Goal: Book appointment/travel/reservation

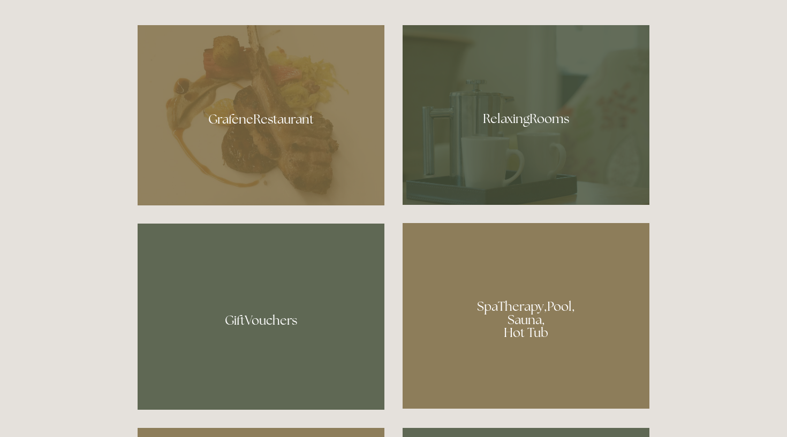
scroll to position [671, 0]
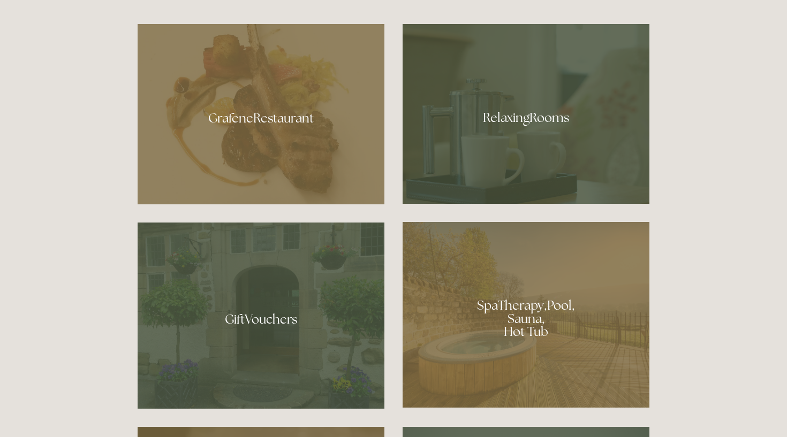
click at [338, 166] on div at bounding box center [261, 114] width 247 height 180
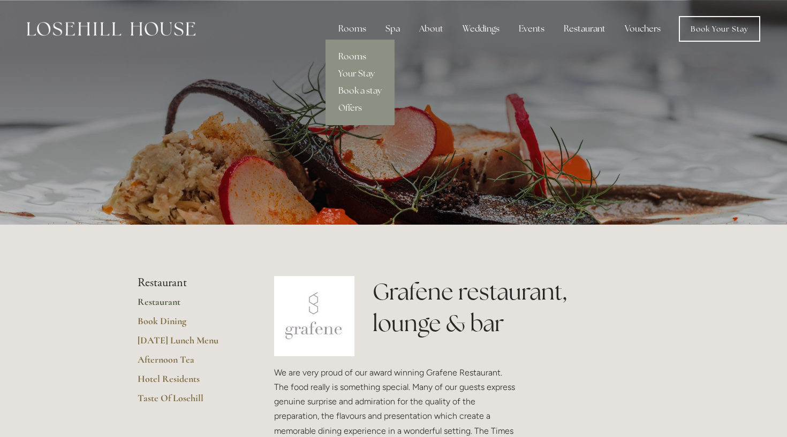
click at [360, 56] on link "Rooms" at bounding box center [359, 56] width 69 height 17
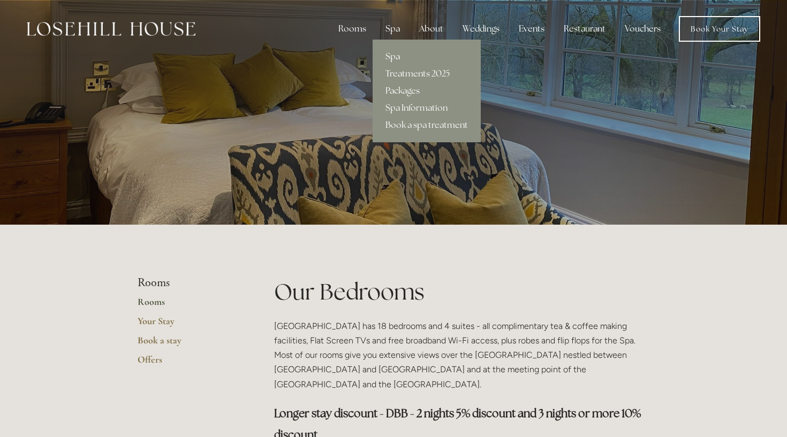
click at [399, 30] on div "Spa" at bounding box center [393, 28] width 32 height 21
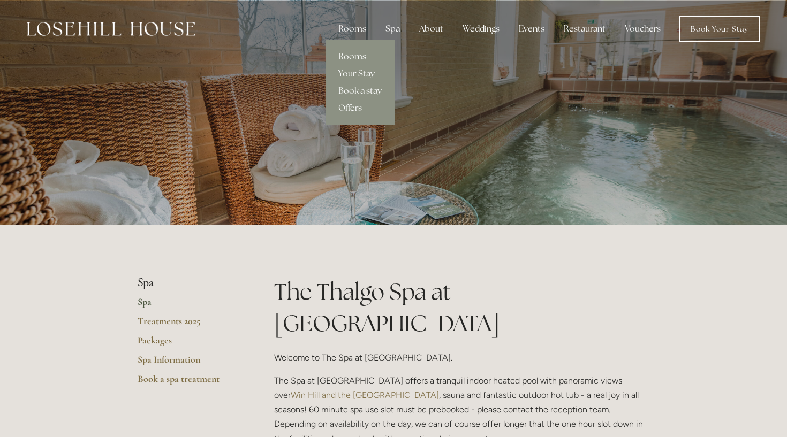
click at [363, 72] on link "Your Stay" at bounding box center [359, 73] width 69 height 17
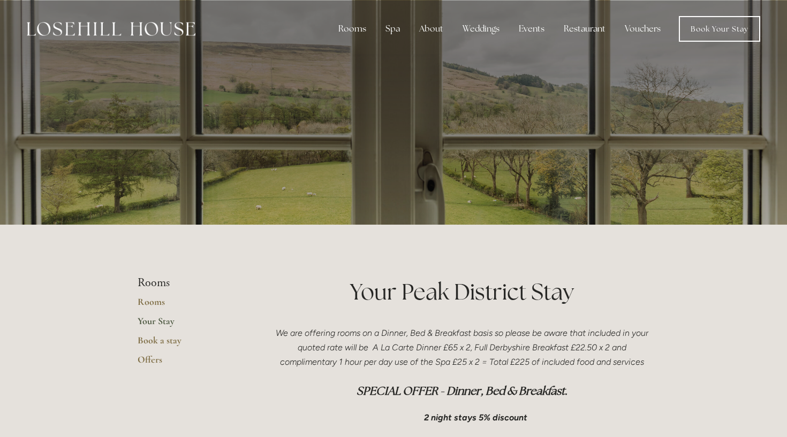
click at [727, 25] on link "Book Your Stay" at bounding box center [719, 29] width 81 height 26
